Goal: Find specific page/section: Find specific page/section

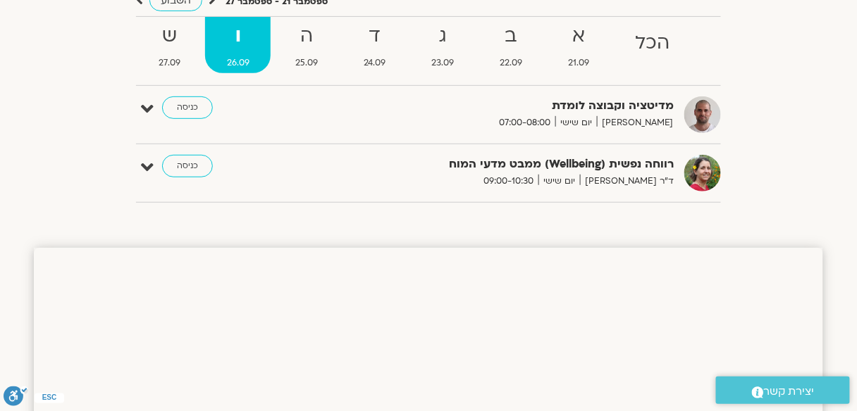
scroll to position [140, 0]
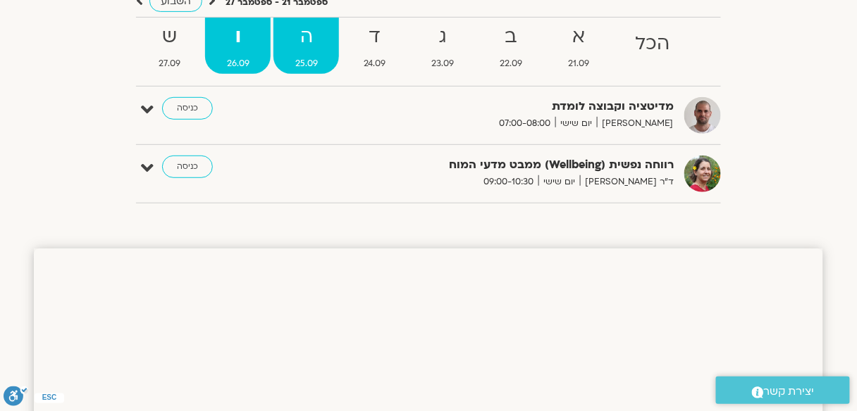
click at [301, 37] on strong "ה" at bounding box center [306, 37] width 66 height 32
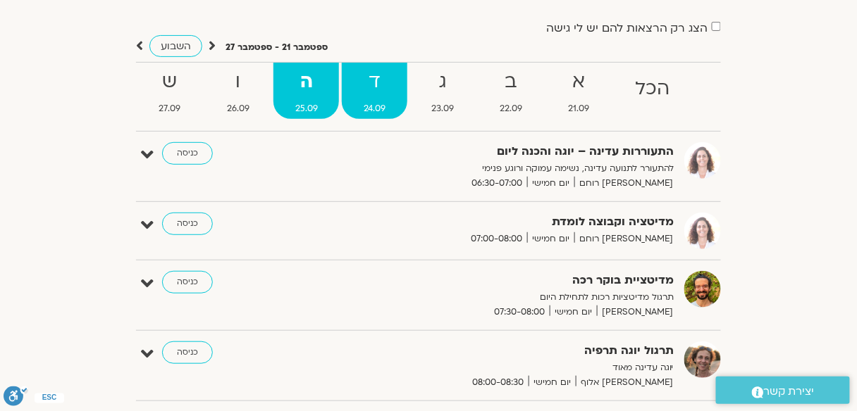
scroll to position [27, 0]
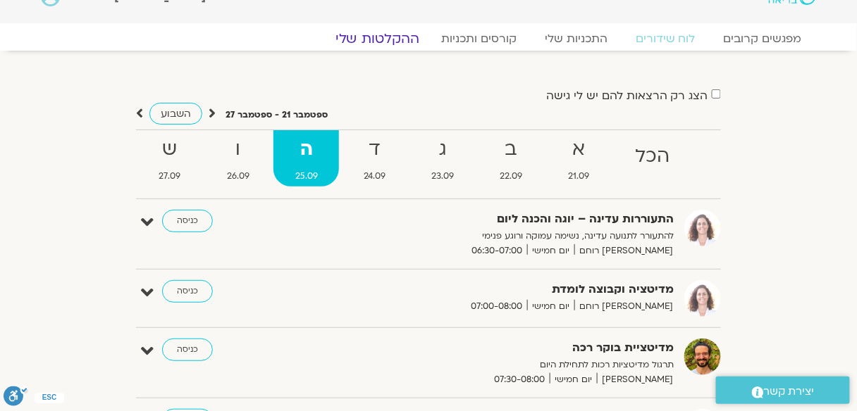
click at [377, 40] on link "ההקלטות שלי" at bounding box center [377, 38] width 118 height 17
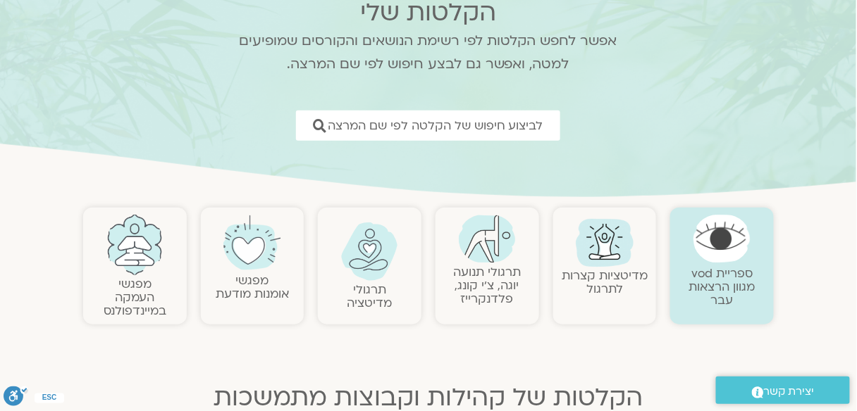
scroll to position [113, 0]
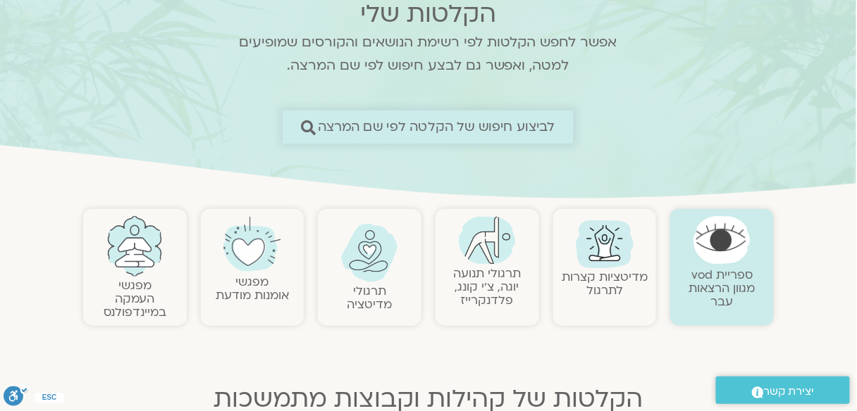
click at [443, 123] on span "לביצוע חיפוש של הקלטה לפי שם המרצה" at bounding box center [436, 127] width 237 height 15
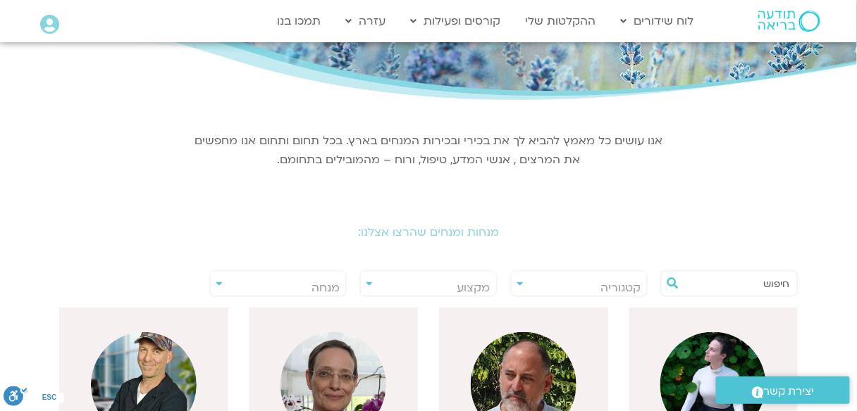
scroll to position [113, 0]
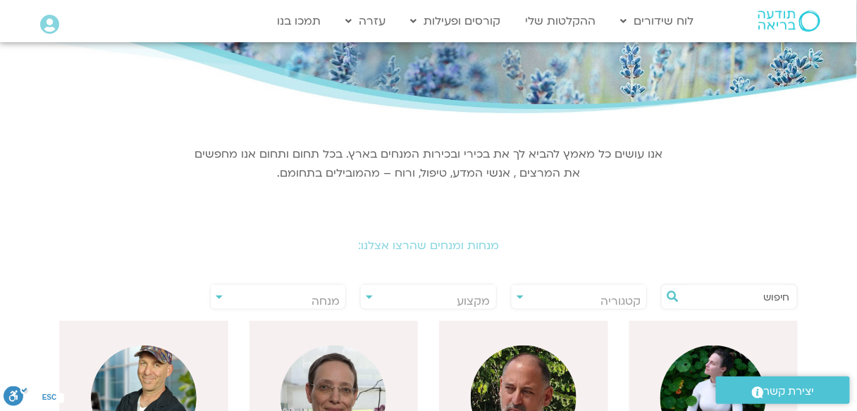
click at [400, 242] on h2 "מנחות ומנחים שהרצו אצלנו:" at bounding box center [428, 246] width 789 height 13
click at [393, 237] on div "מנחות ומנחים שהרצו אצלנו:" at bounding box center [428, 235] width 789 height 63
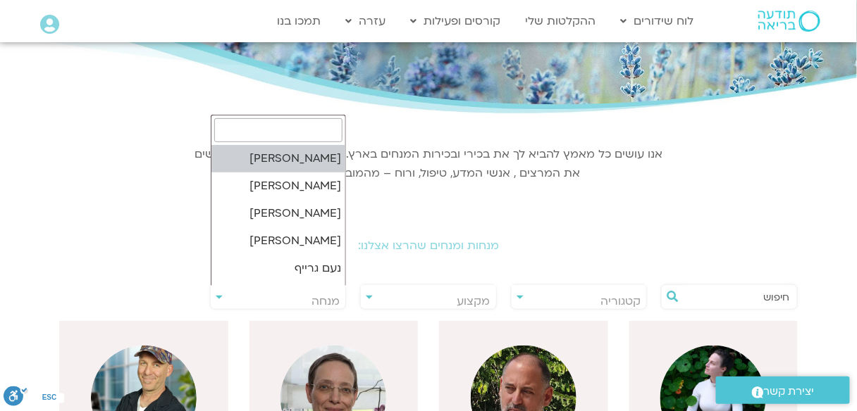
click at [319, 297] on span "מנחה" at bounding box center [325, 302] width 28 height 16
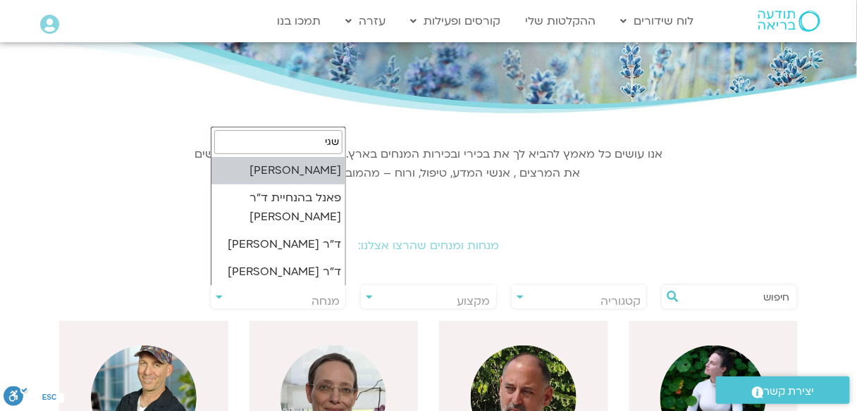
type input "שגי"
select select "******"
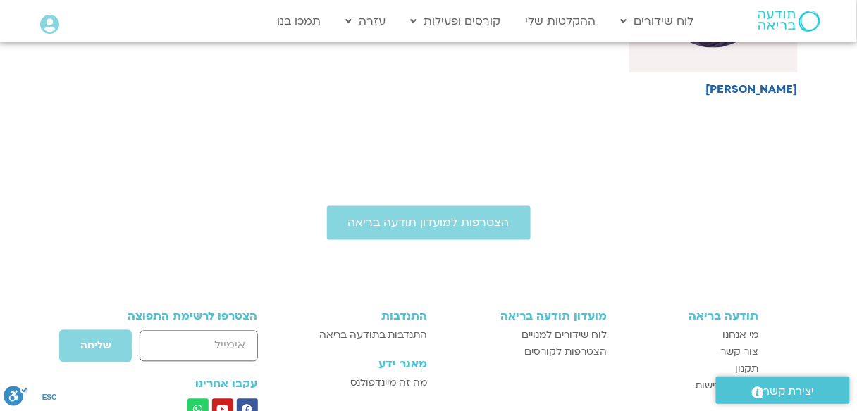
scroll to position [338, 0]
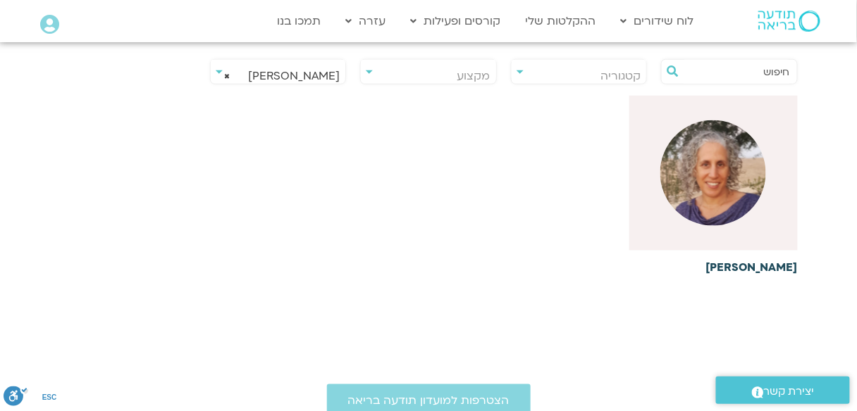
click at [704, 181] on img at bounding box center [713, 173] width 106 height 106
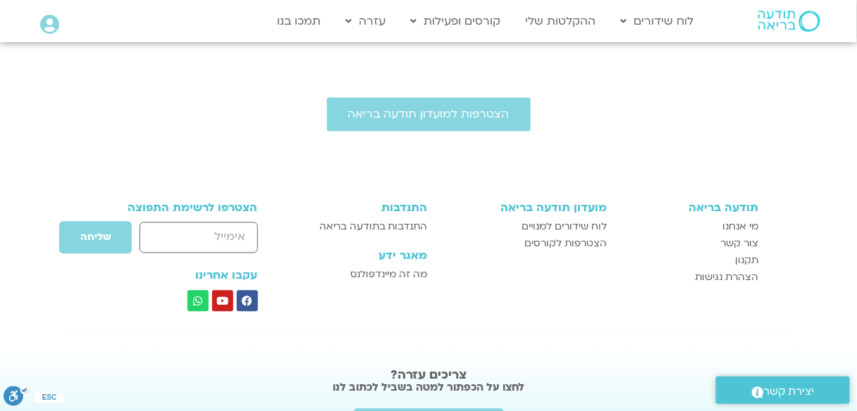
scroll to position [378, 0]
